Goal: Find specific page/section: Find specific page/section

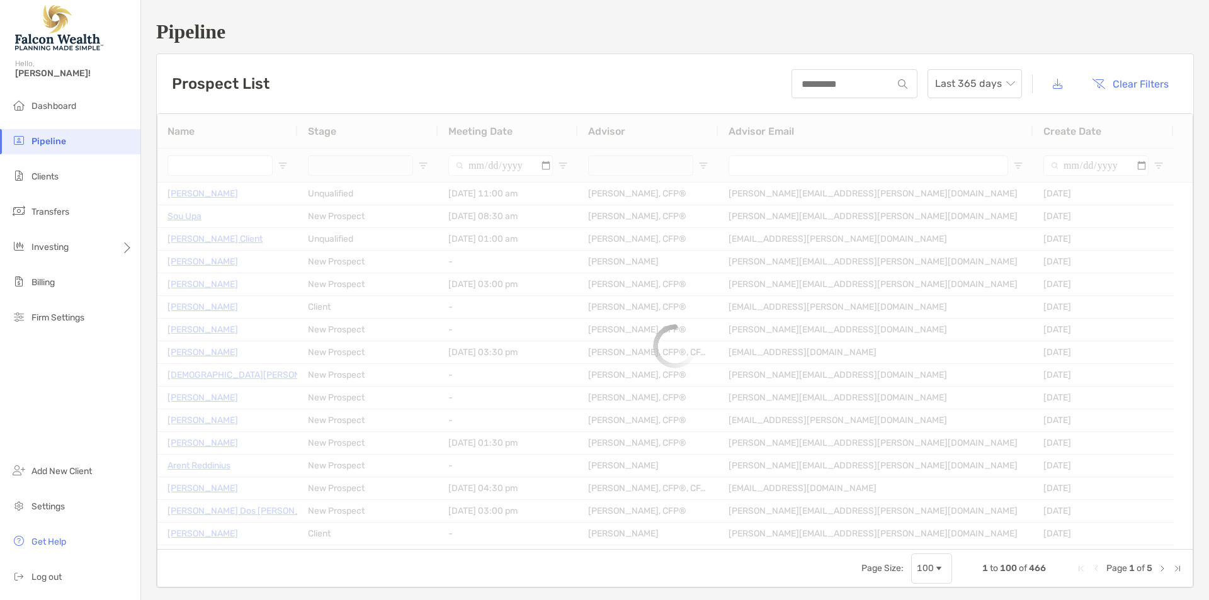
type input "********"
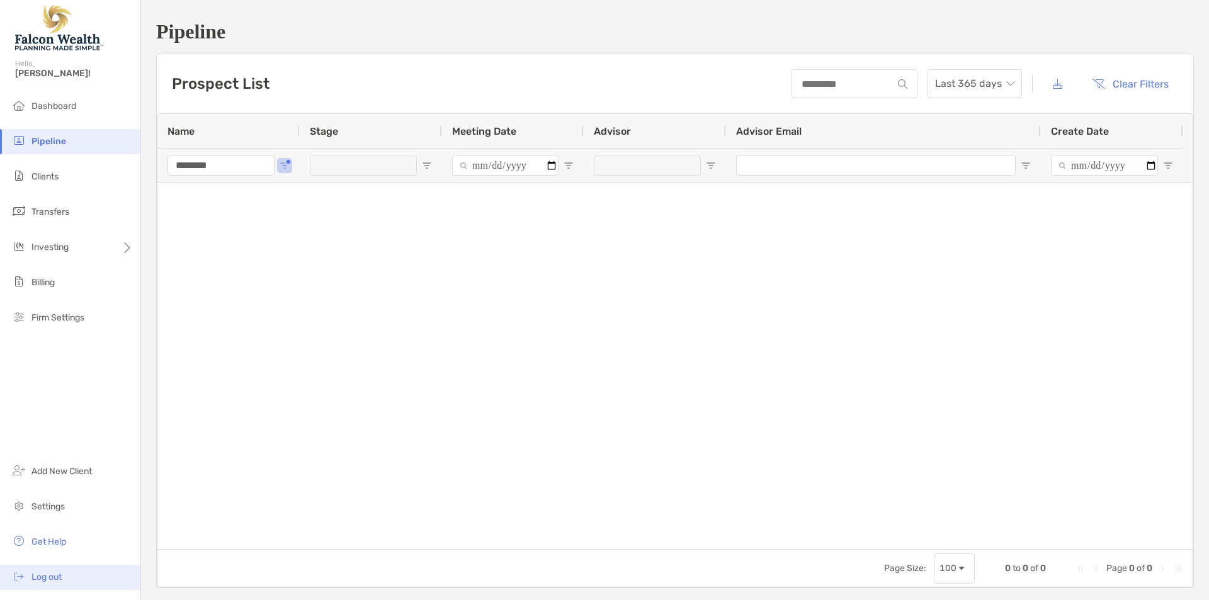
click at [62, 578] on span "Log out" at bounding box center [46, 577] width 30 height 11
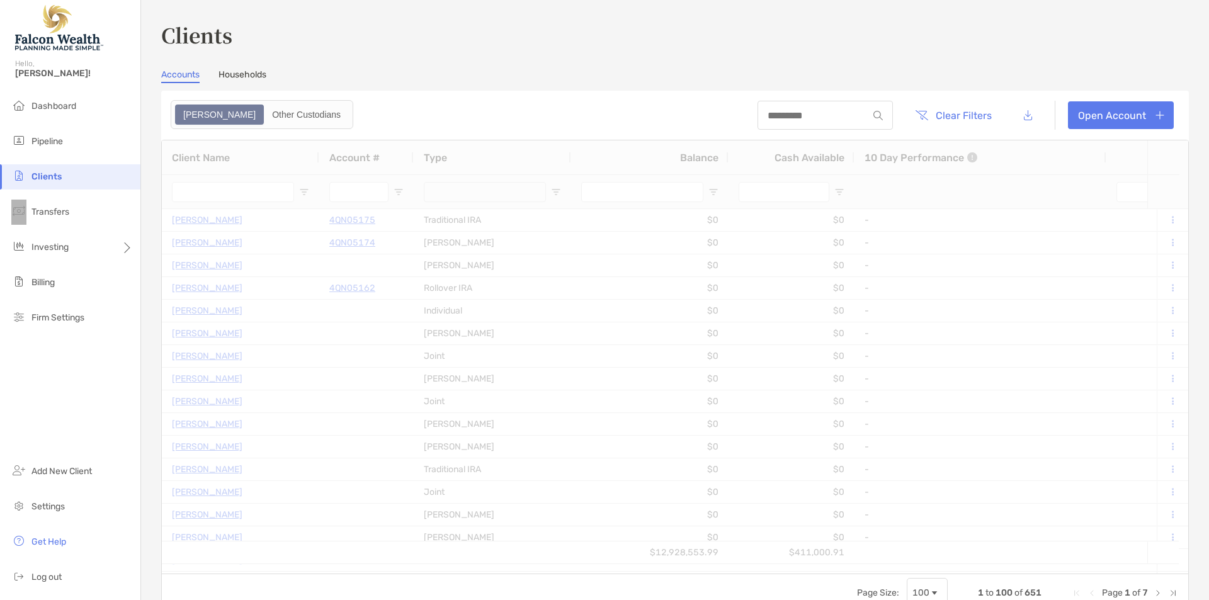
click at [505, 45] on h3 "Clients" at bounding box center [674, 34] width 1027 height 29
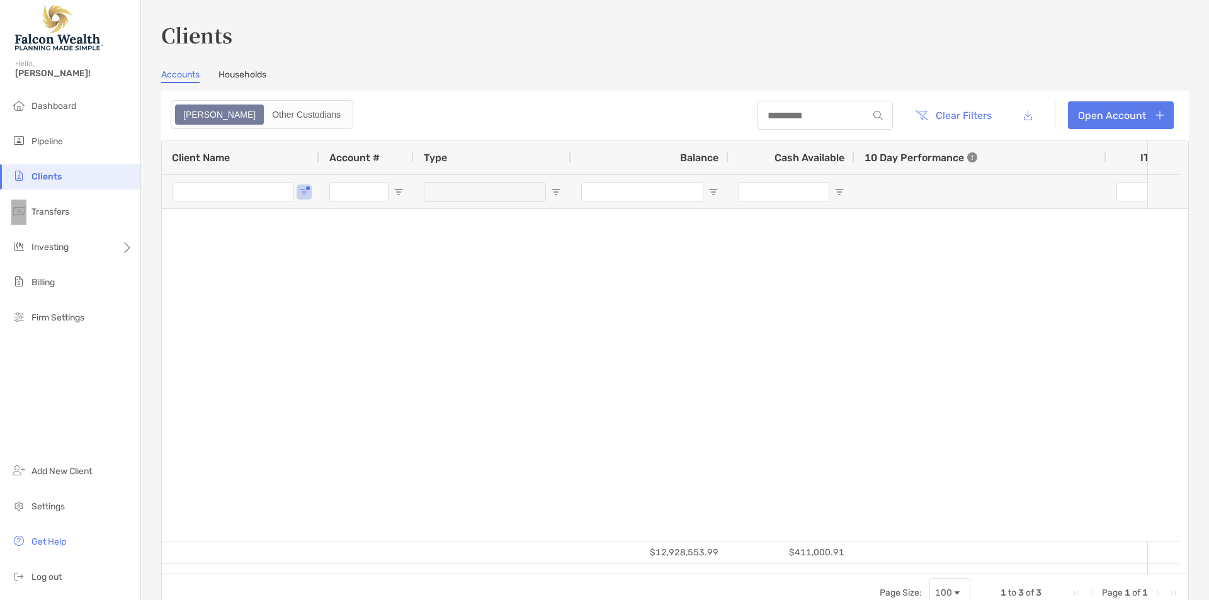
type input "******"
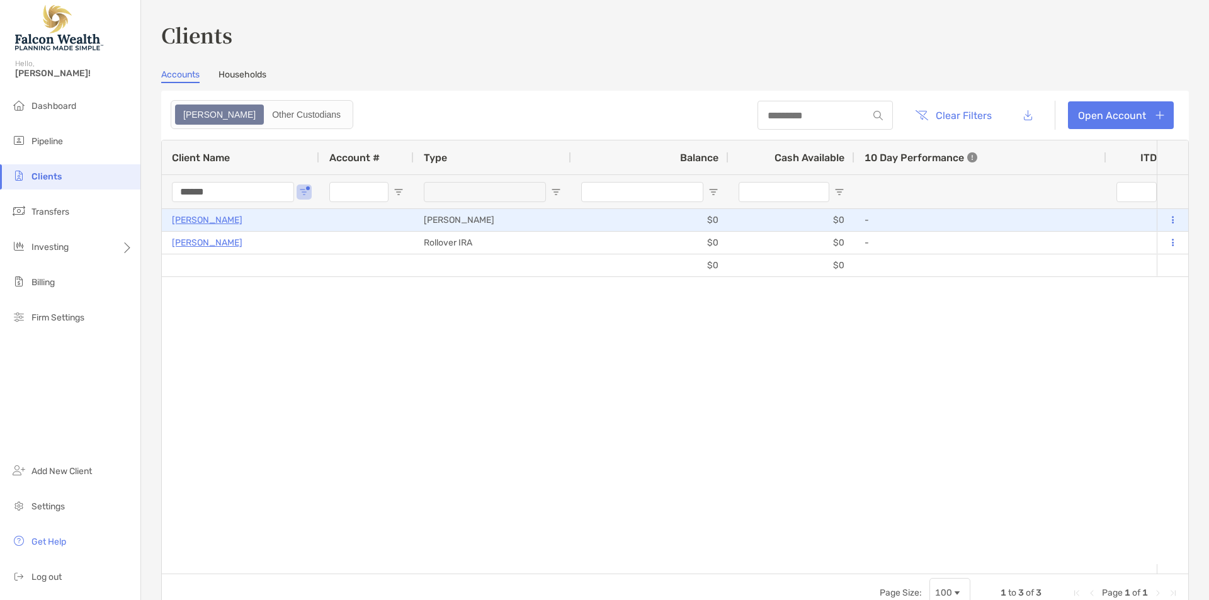
click at [212, 223] on p "[PERSON_NAME]" at bounding box center [207, 220] width 71 height 16
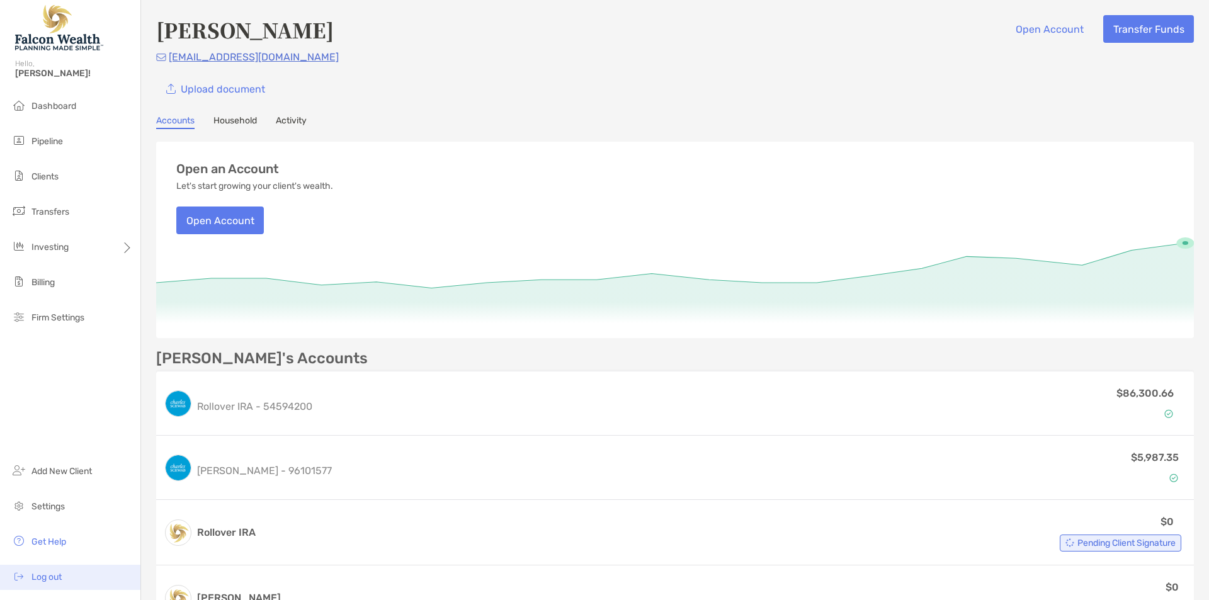
click at [67, 576] on li "Log out" at bounding box center [70, 577] width 140 height 25
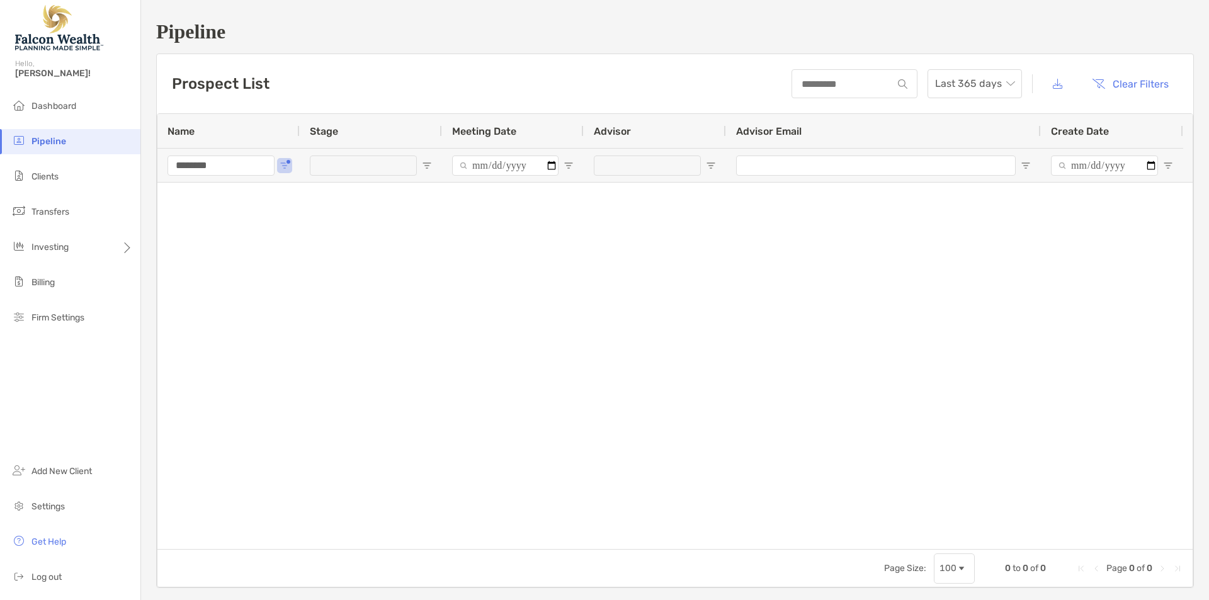
click at [200, 28] on h1 "Pipeline" at bounding box center [674, 31] width 1037 height 23
click at [261, 86] on h3 "Prospect List" at bounding box center [221, 84] width 98 height 18
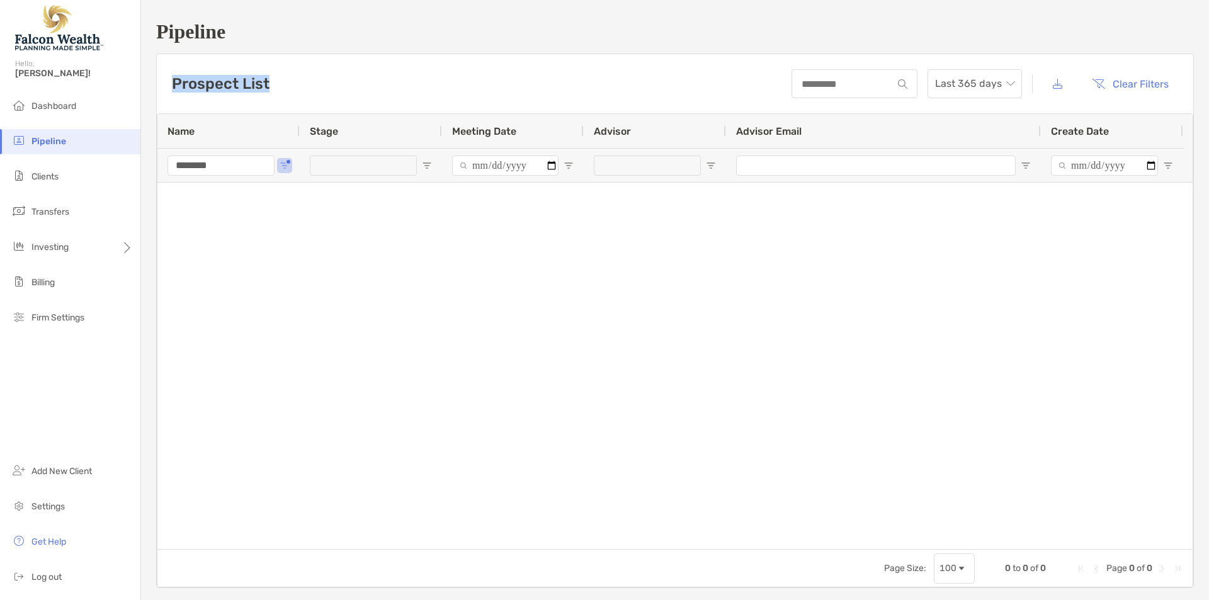
click at [261, 86] on h3 "Prospect List" at bounding box center [221, 84] width 98 height 18
click at [305, 41] on h1 "Pipeline" at bounding box center [674, 31] width 1037 height 23
click at [197, 28] on h1 "Pipeline" at bounding box center [674, 31] width 1037 height 23
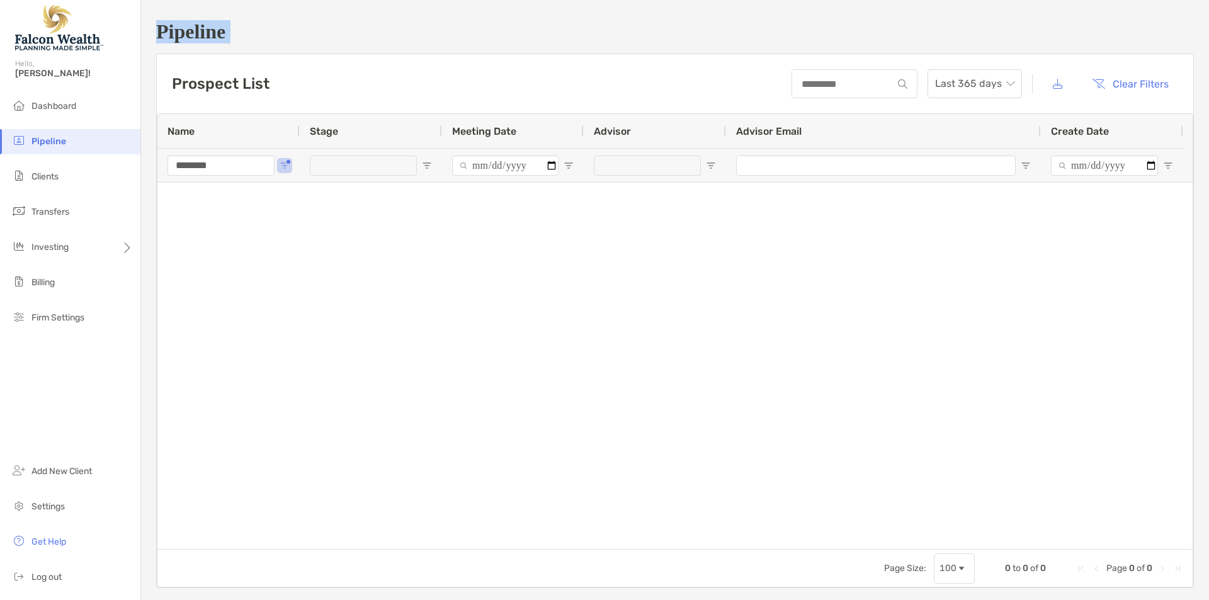
click at [298, 24] on h1 "Pipeline" at bounding box center [674, 31] width 1037 height 23
click at [461, 287] on div at bounding box center [674, 366] width 1035 height 366
click at [28, 104] on li "Dashboard" at bounding box center [70, 106] width 140 height 25
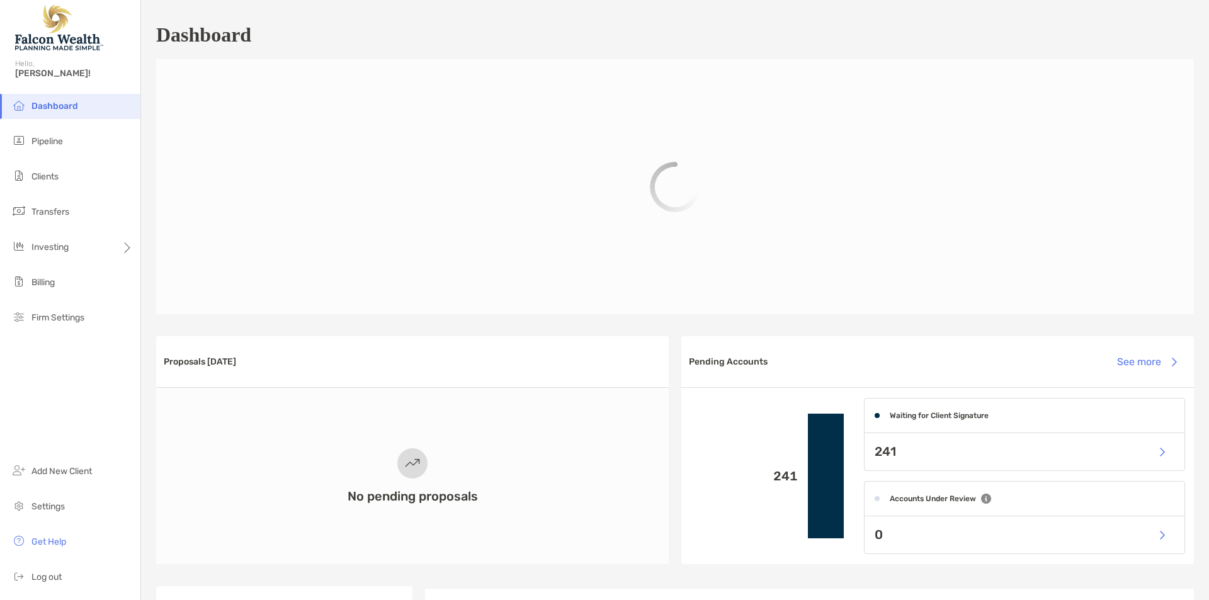
click at [212, 39] on h1 "Dashboard" at bounding box center [203, 34] width 95 height 23
drag, startPoint x: 212, startPoint y: 39, endPoint x: 355, endPoint y: 48, distance: 143.2
click at [213, 39] on h1 "Dashboard" at bounding box center [203, 34] width 95 height 23
click at [356, 47] on div "Dashboard" at bounding box center [674, 34] width 1037 height 29
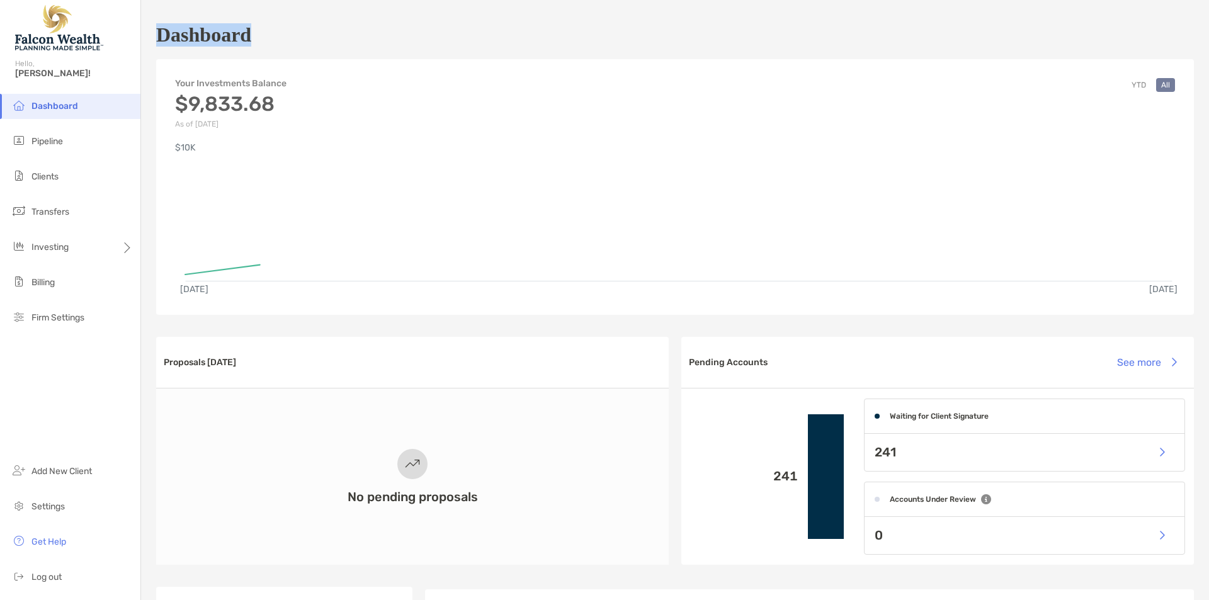
click at [356, 47] on div "Dashboard" at bounding box center [674, 34] width 1037 height 29
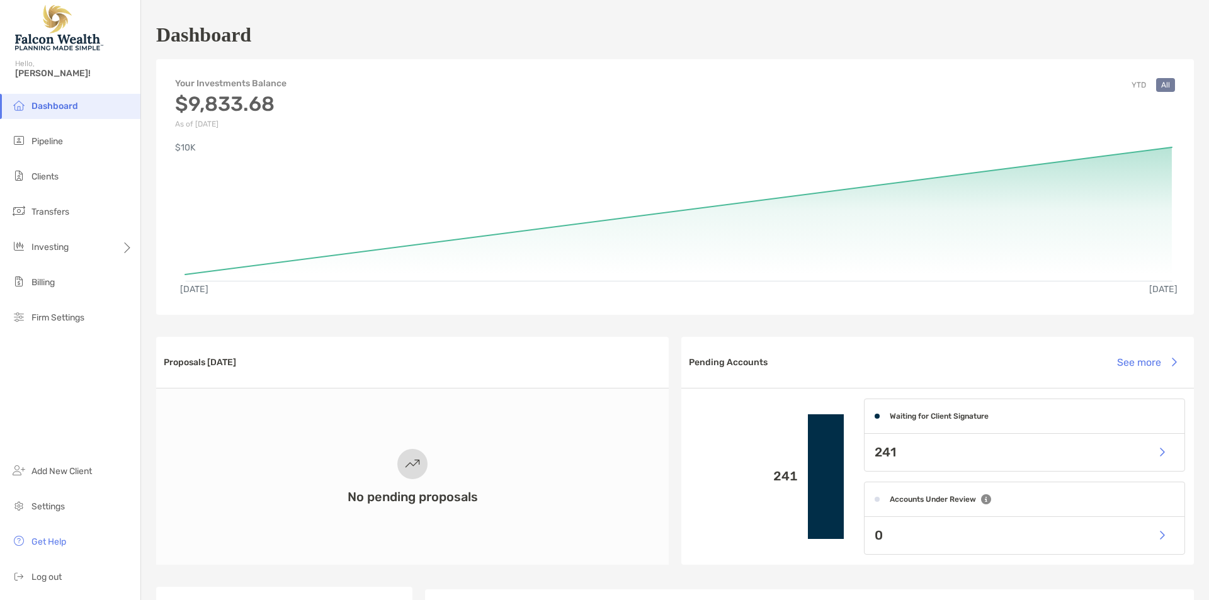
click at [225, 35] on h1 "Dashboard" at bounding box center [203, 34] width 95 height 23
click at [288, 22] on div "Dashboard" at bounding box center [674, 34] width 1037 height 29
click at [225, 34] on h1 "Dashboard" at bounding box center [203, 34] width 95 height 23
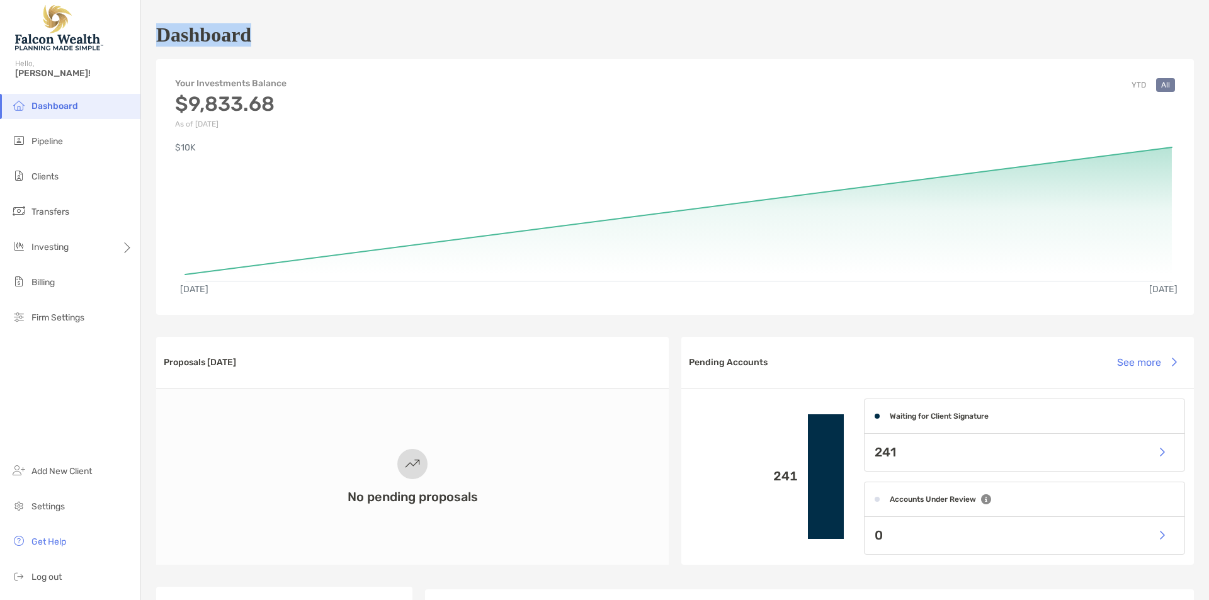
click at [276, 26] on div "Dashboard" at bounding box center [674, 34] width 1037 height 29
click at [271, 84] on h4 "Your Investments Balance" at bounding box center [230, 83] width 111 height 11
click at [272, 42] on div "Dashboard" at bounding box center [674, 34] width 1037 height 29
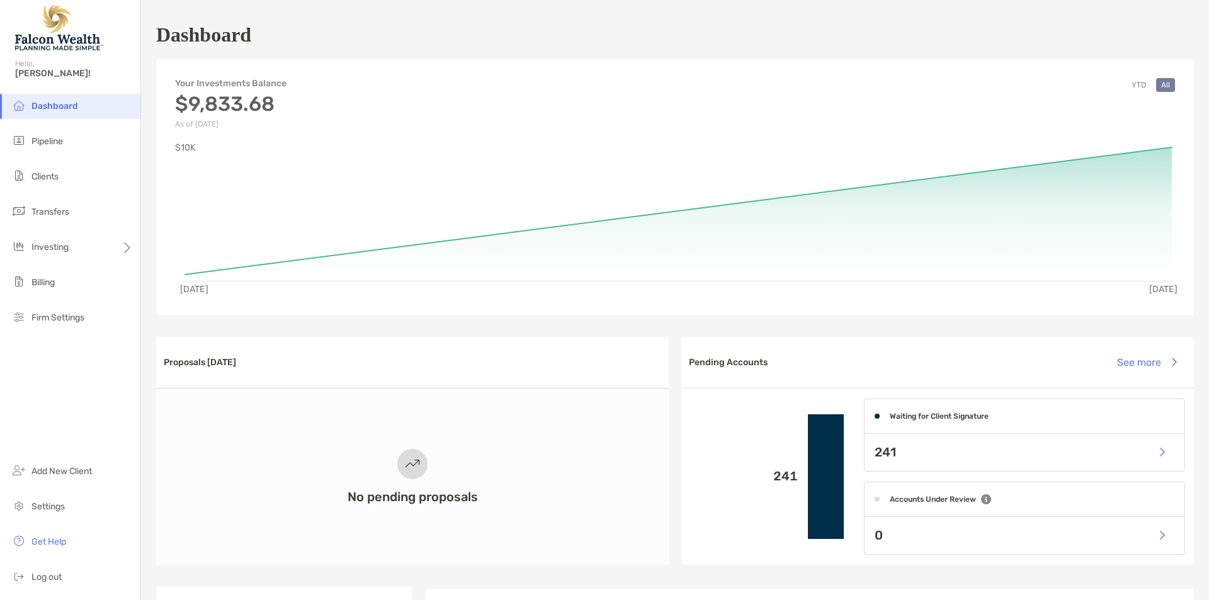
click at [237, 41] on h1 "Dashboard" at bounding box center [203, 34] width 95 height 23
click at [281, 33] on div "Dashboard" at bounding box center [674, 34] width 1037 height 29
click at [65, 137] on li "Pipeline" at bounding box center [70, 141] width 140 height 25
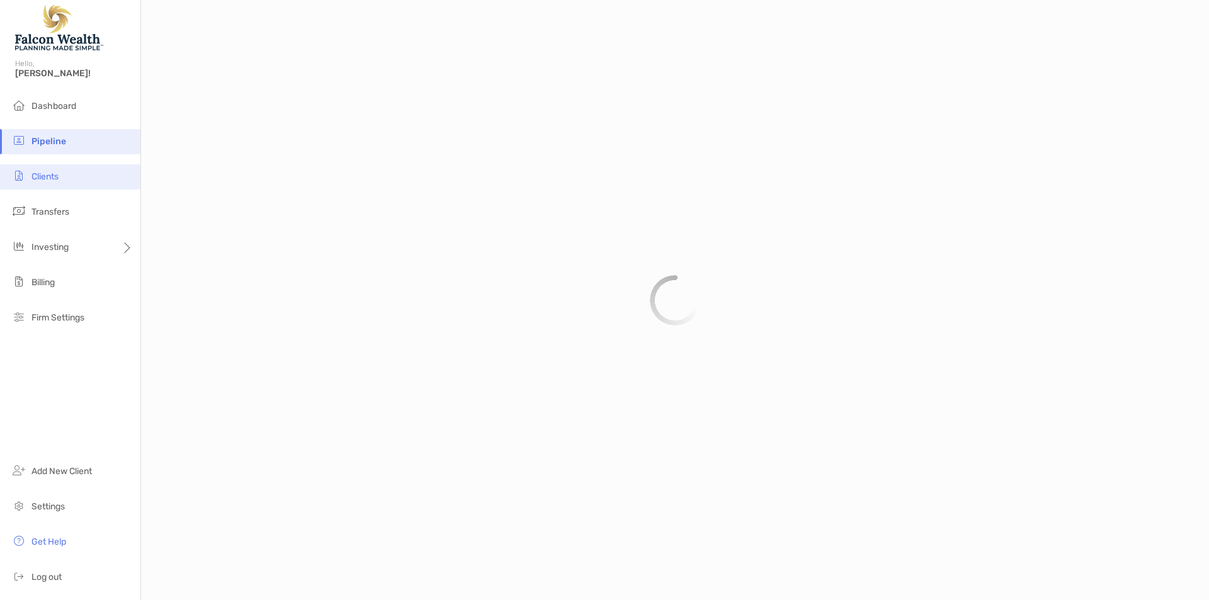
click at [66, 174] on li "Clients" at bounding box center [70, 176] width 140 height 25
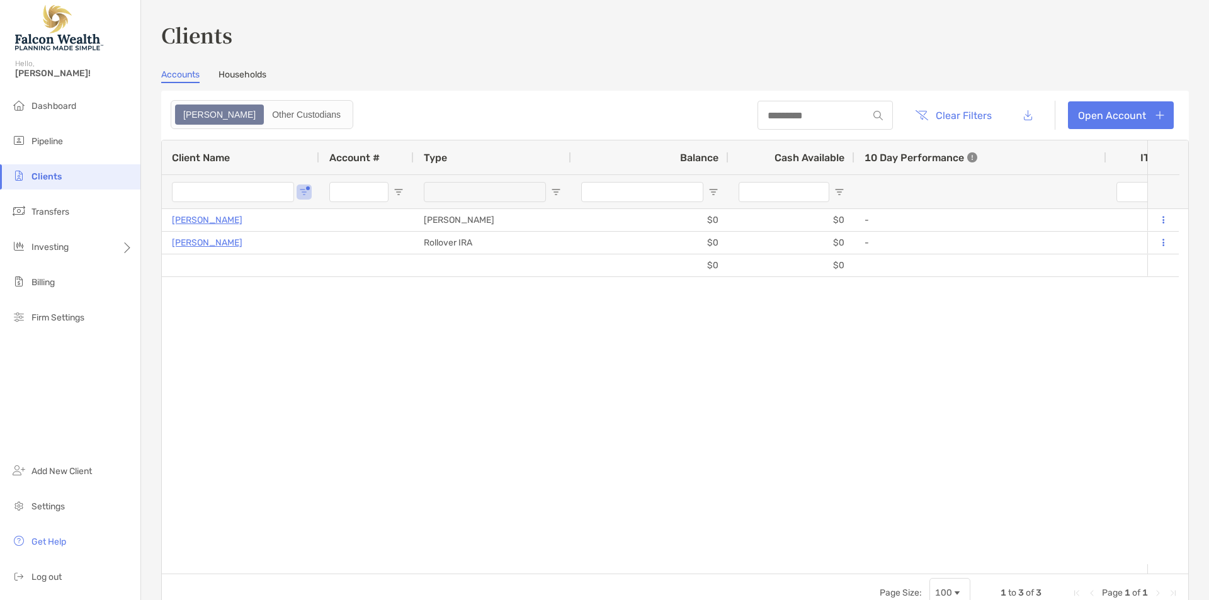
type input "******"
click at [217, 198] on input "******" at bounding box center [233, 192] width 122 height 20
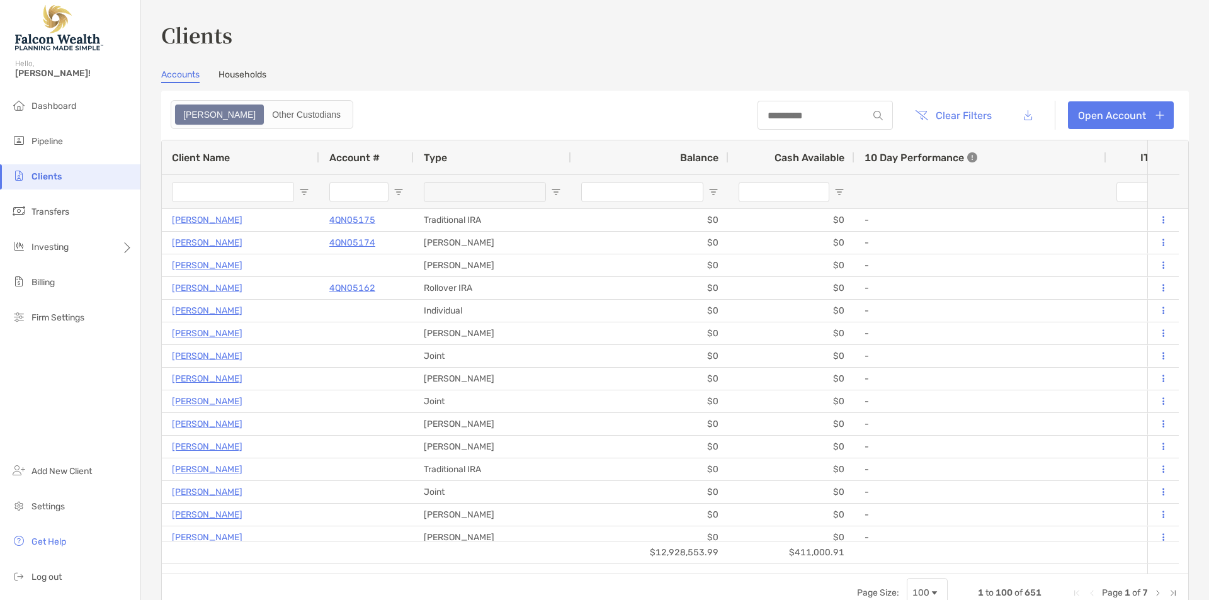
click at [403, 91] on header "Clear Filters Open Account" at bounding box center [674, 115] width 1027 height 49
click at [234, 193] on input "Client Name Filter Input" at bounding box center [233, 192] width 122 height 20
click at [47, 572] on span "Log out" at bounding box center [46, 577] width 30 height 11
